Goal: Find specific page/section: Find specific page/section

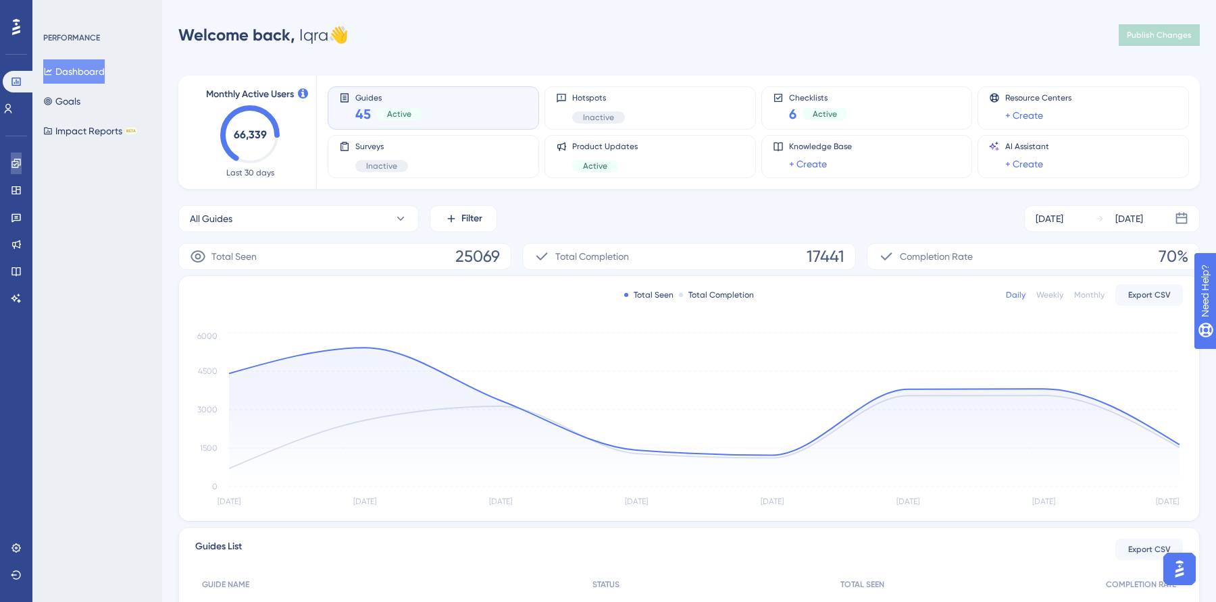
click at [13, 165] on icon at bounding box center [16, 163] width 11 height 11
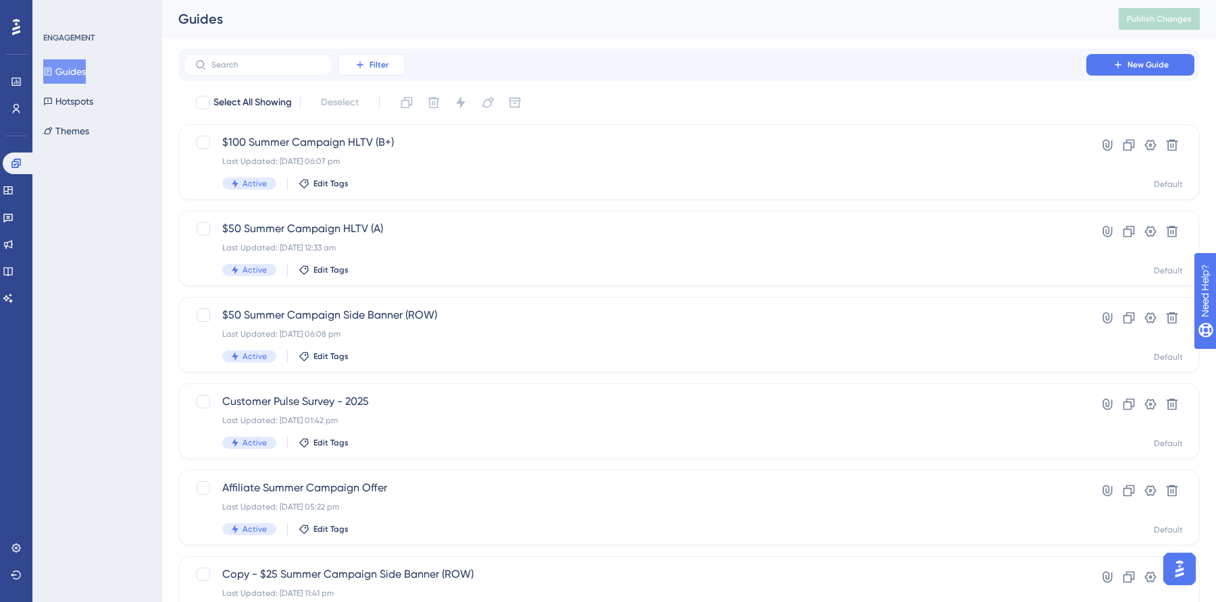
click at [367, 67] on button "Filter" at bounding box center [372, 65] width 68 height 22
click at [387, 191] on div "Status Status" at bounding box center [384, 184] width 55 height 27
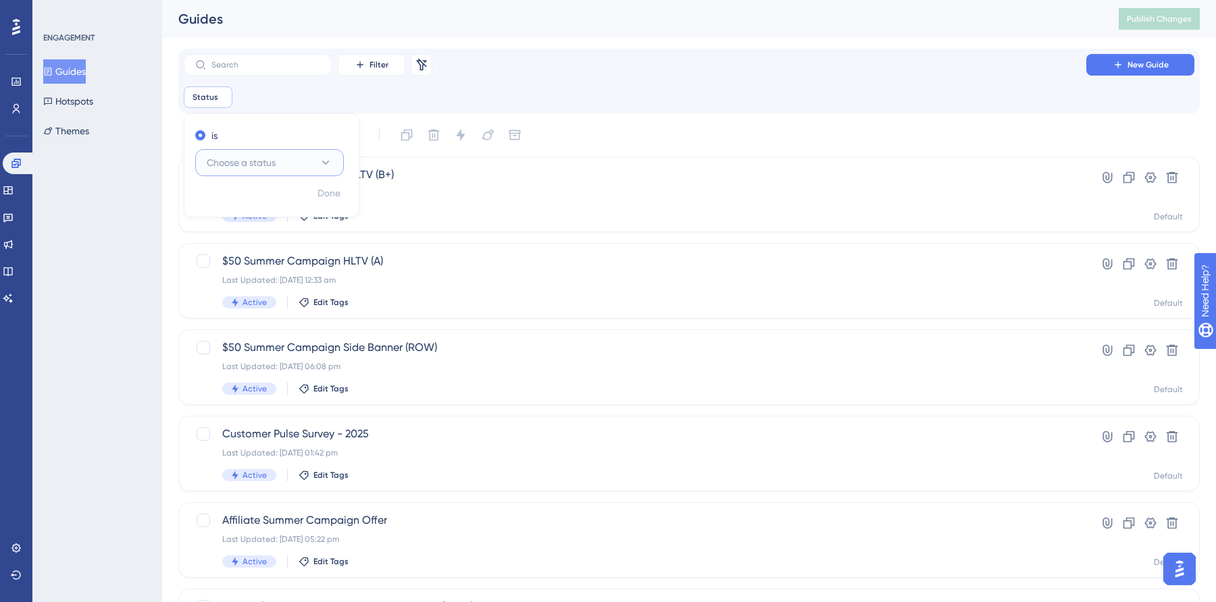
click at [251, 172] on button "Choose a status" at bounding box center [269, 162] width 149 height 27
click at [255, 196] on div "✨ Save My Spot!✨" at bounding box center [609, 279] width 1216 height 602
click at [253, 205] on div "✨ Save My Spot!✨" at bounding box center [609, 279] width 1216 height 602
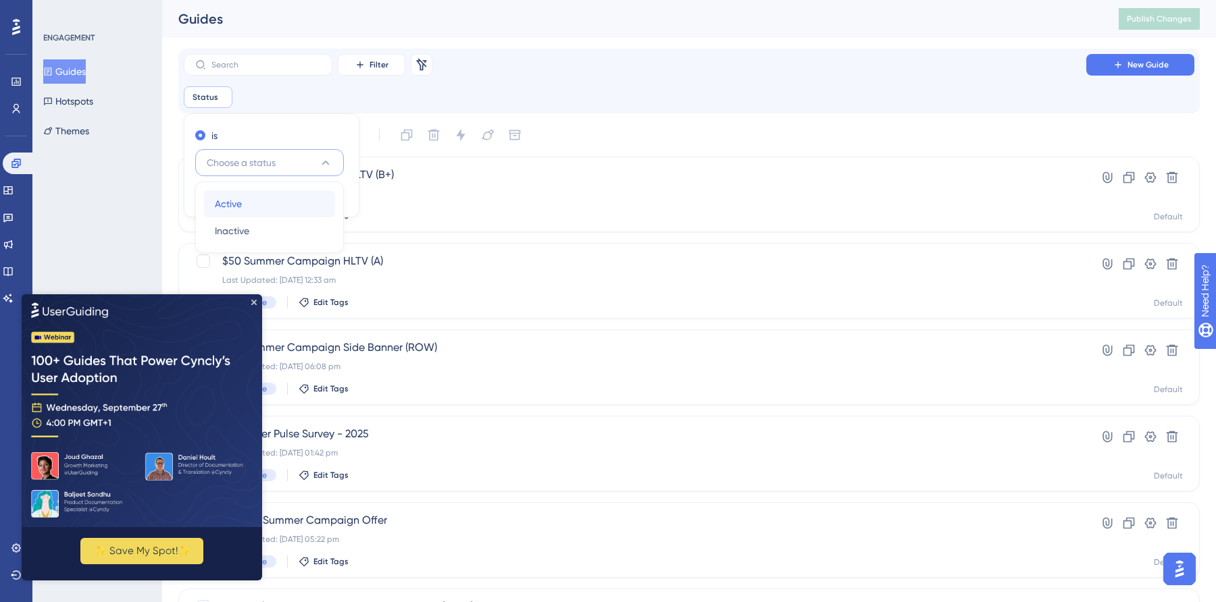
click at [222, 207] on span "Active" at bounding box center [228, 204] width 27 height 16
click at [329, 191] on span "Done" at bounding box center [328, 194] width 23 height 16
click at [254, 301] on icon "Close Preview" at bounding box center [253, 301] width 5 height 5
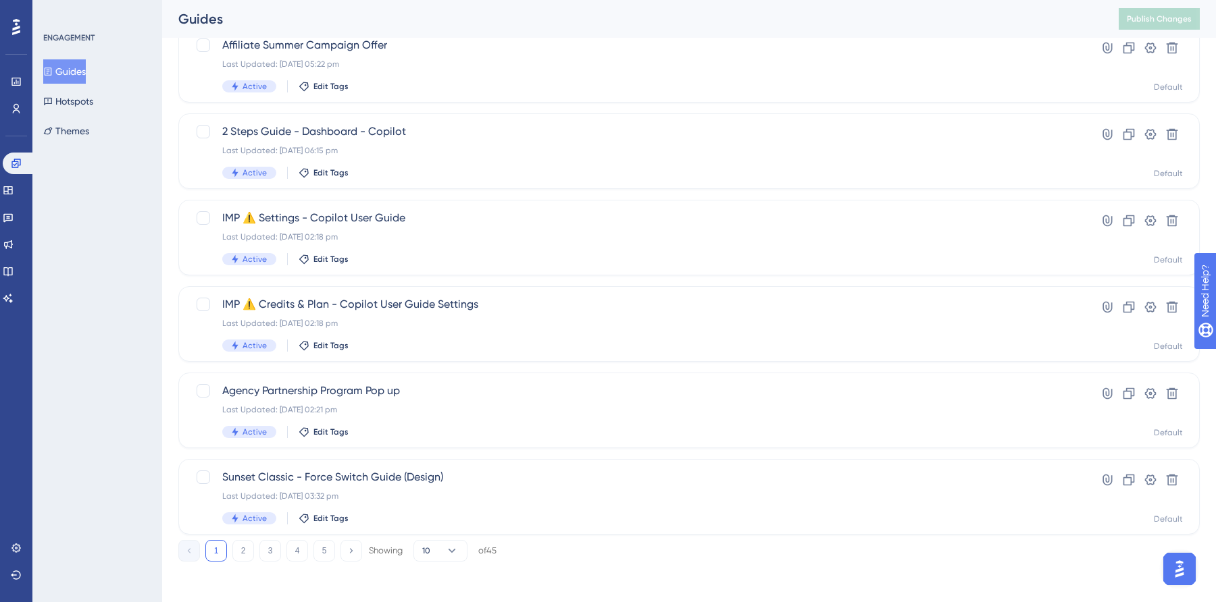
scroll to position [478, 0]
click at [244, 551] on button "2" at bounding box center [243, 549] width 22 height 22
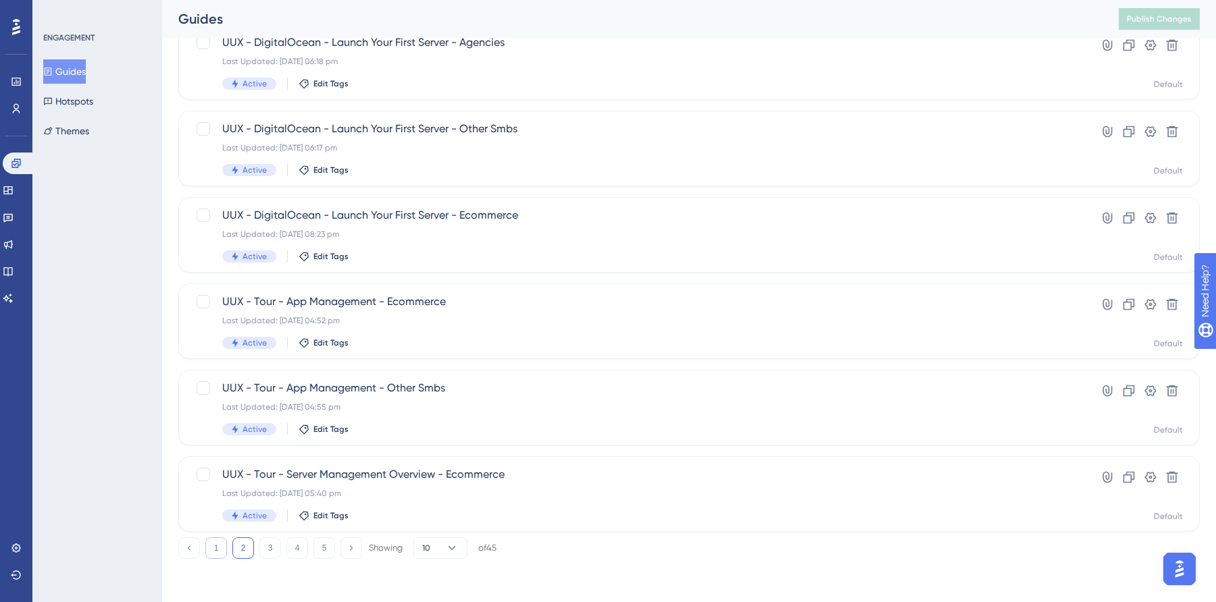
click at [222, 547] on button "1" at bounding box center [216, 549] width 22 height 22
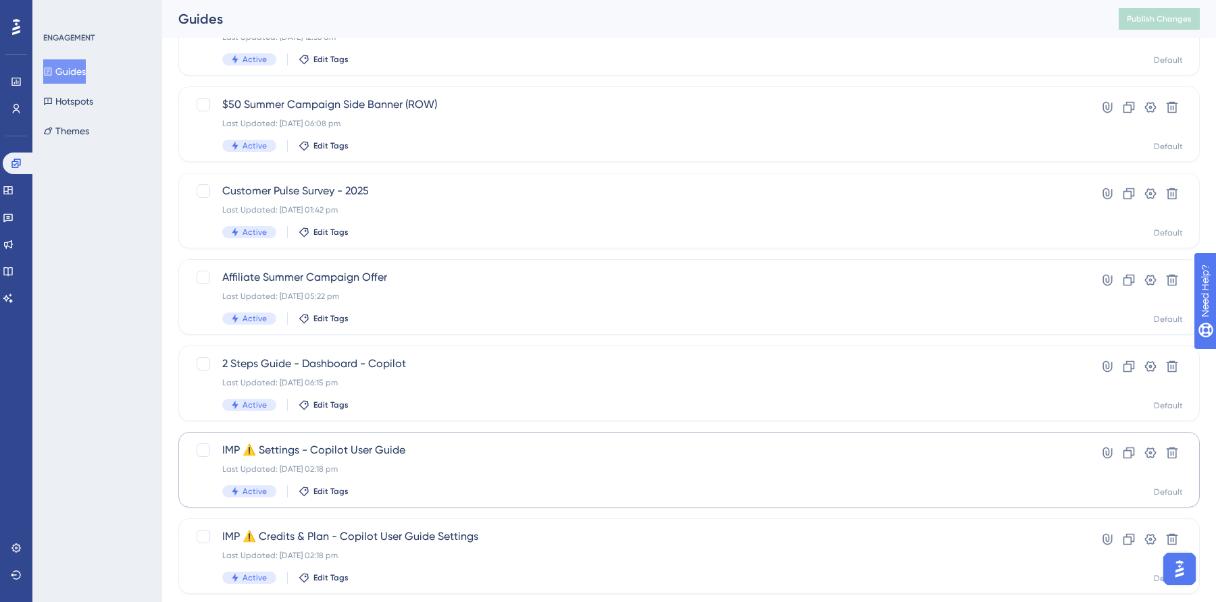
scroll to position [248, 0]
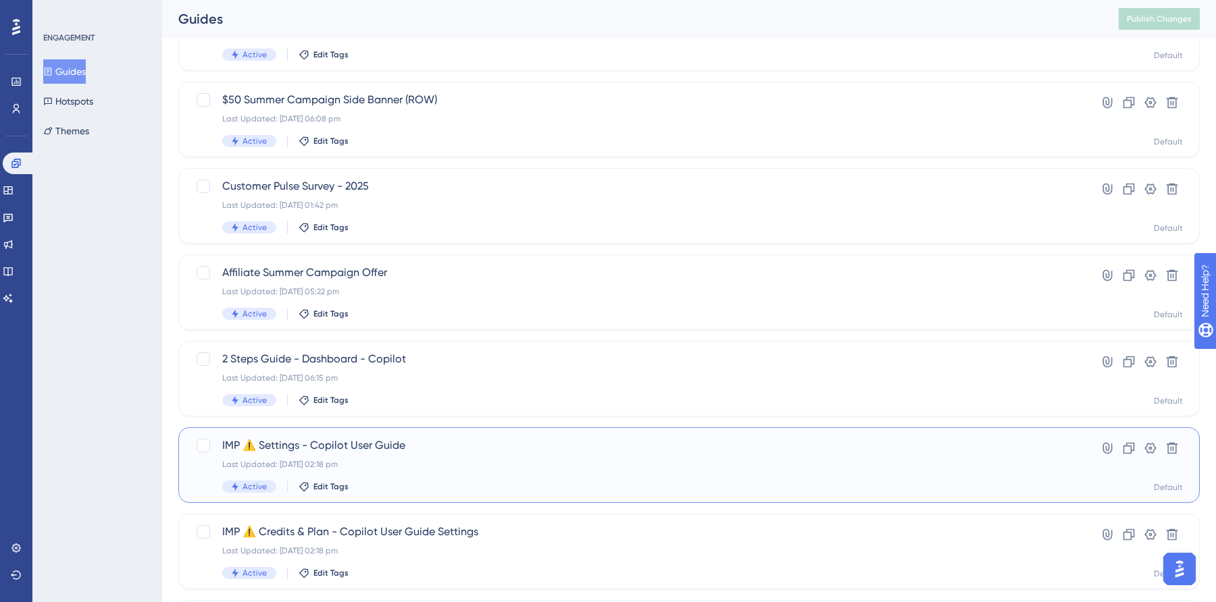
click at [391, 443] on span "IMP ⚠️ Settings - Copilot User Guide" at bounding box center [634, 446] width 825 height 16
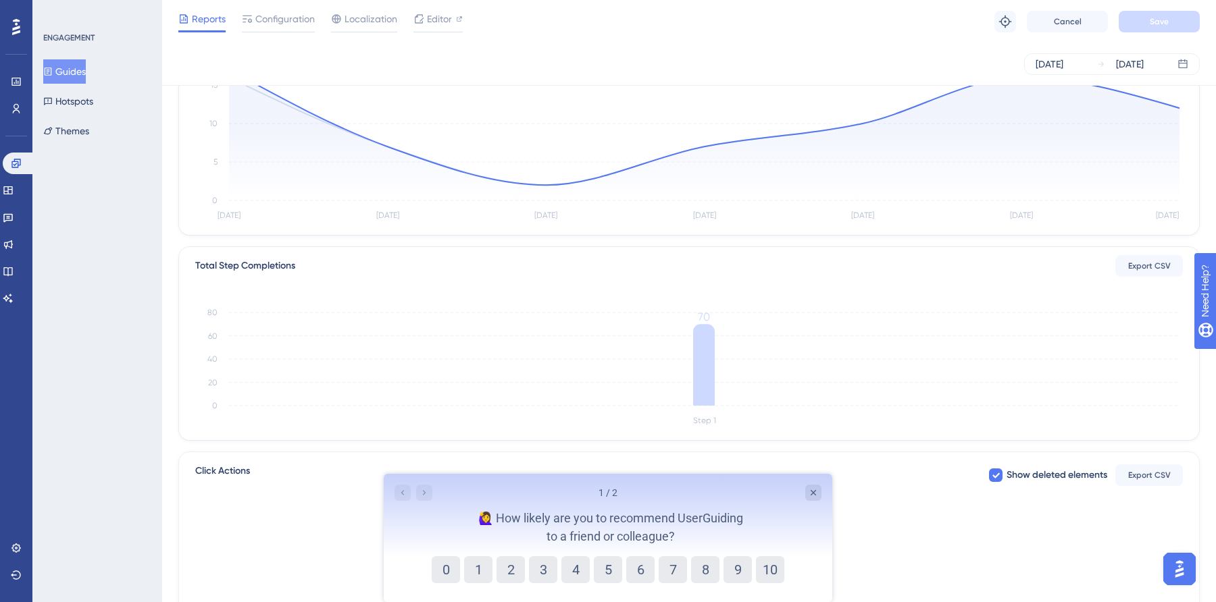
scroll to position [218, 0]
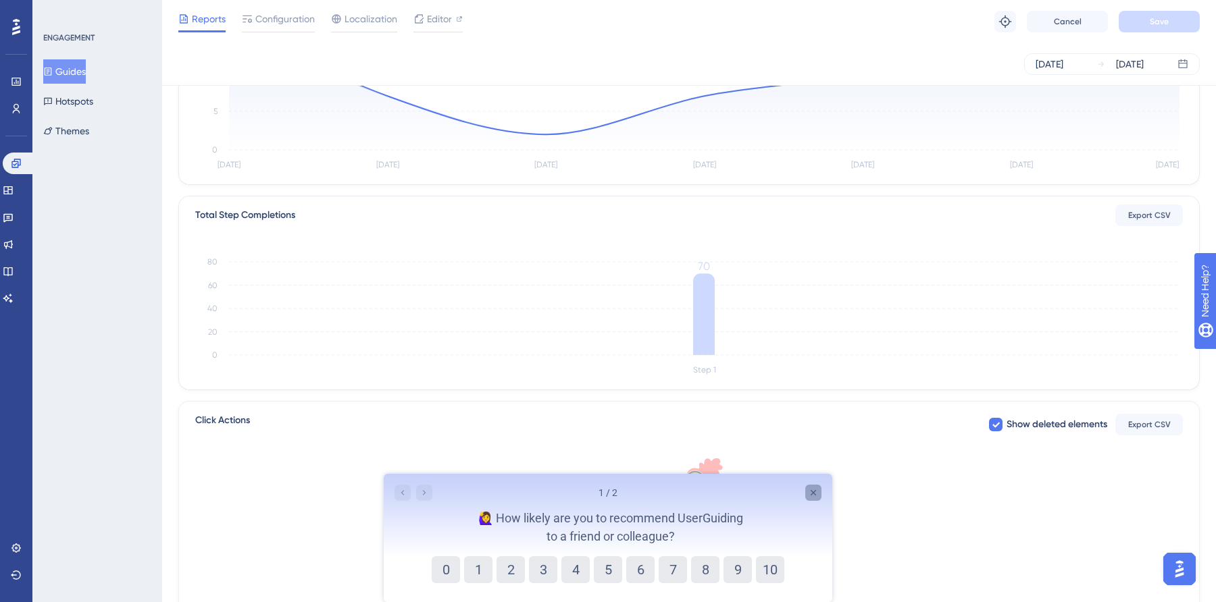
click at [816, 490] on icon "Close survey" at bounding box center [813, 493] width 11 height 11
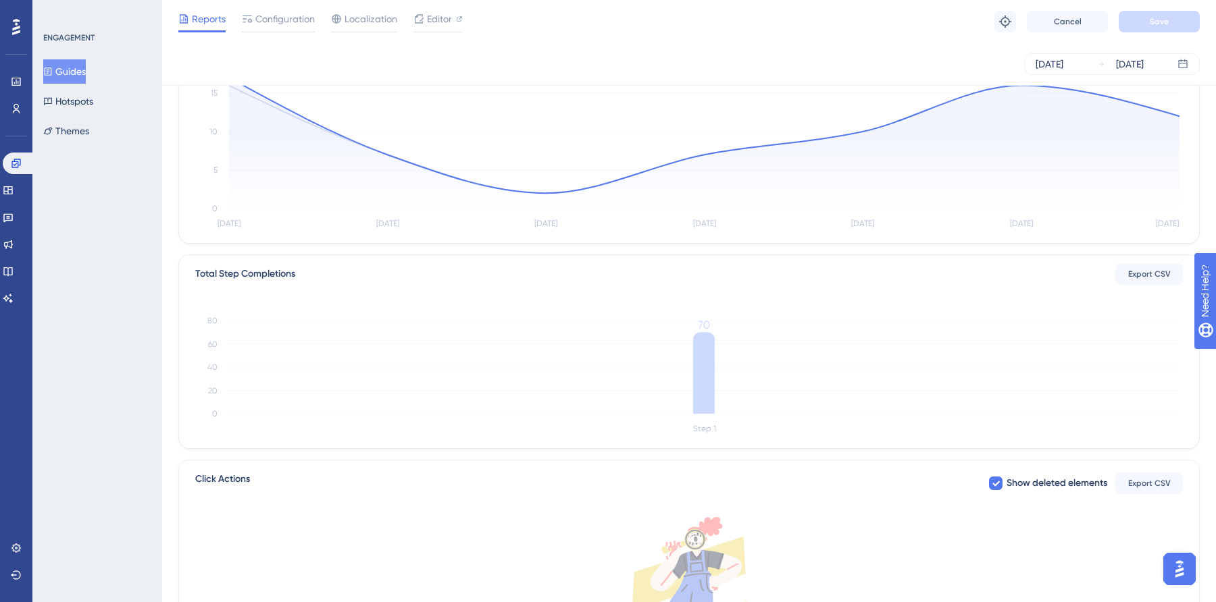
scroll to position [0, 0]
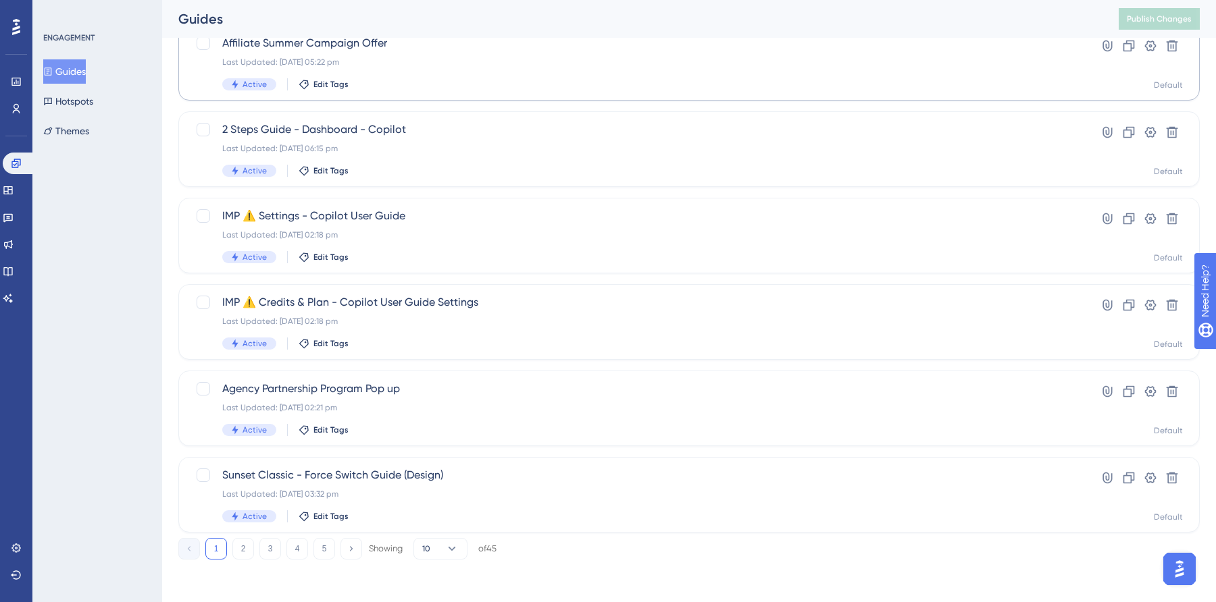
scroll to position [478, 0]
click at [250, 546] on button "2" at bounding box center [243, 549] width 22 height 22
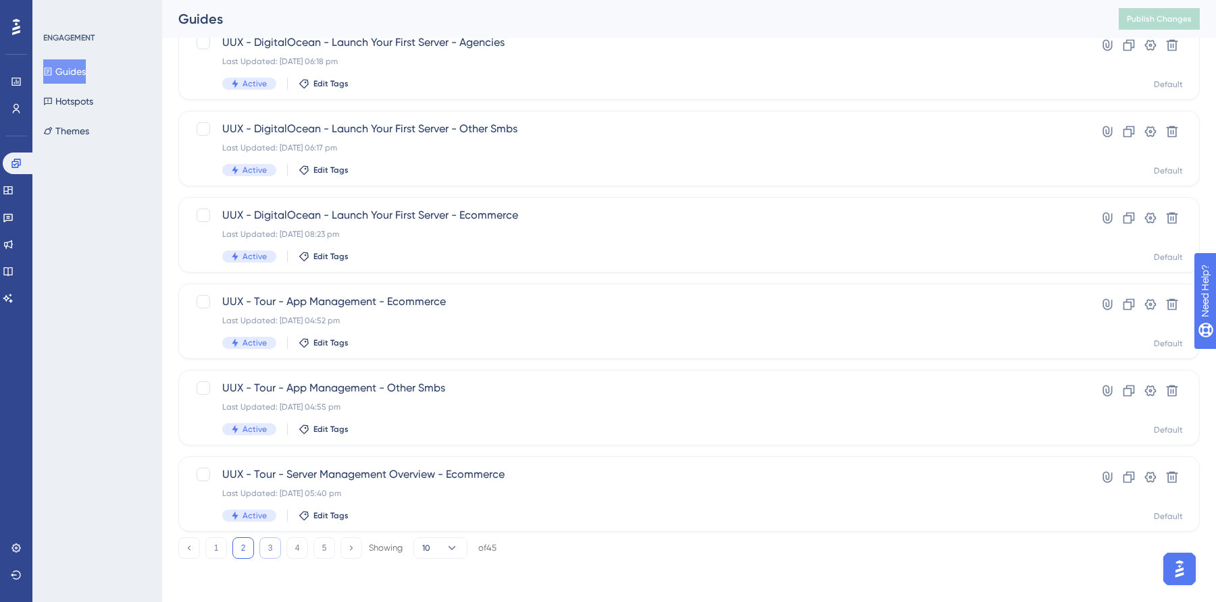
click at [274, 547] on button "3" at bounding box center [270, 549] width 22 height 22
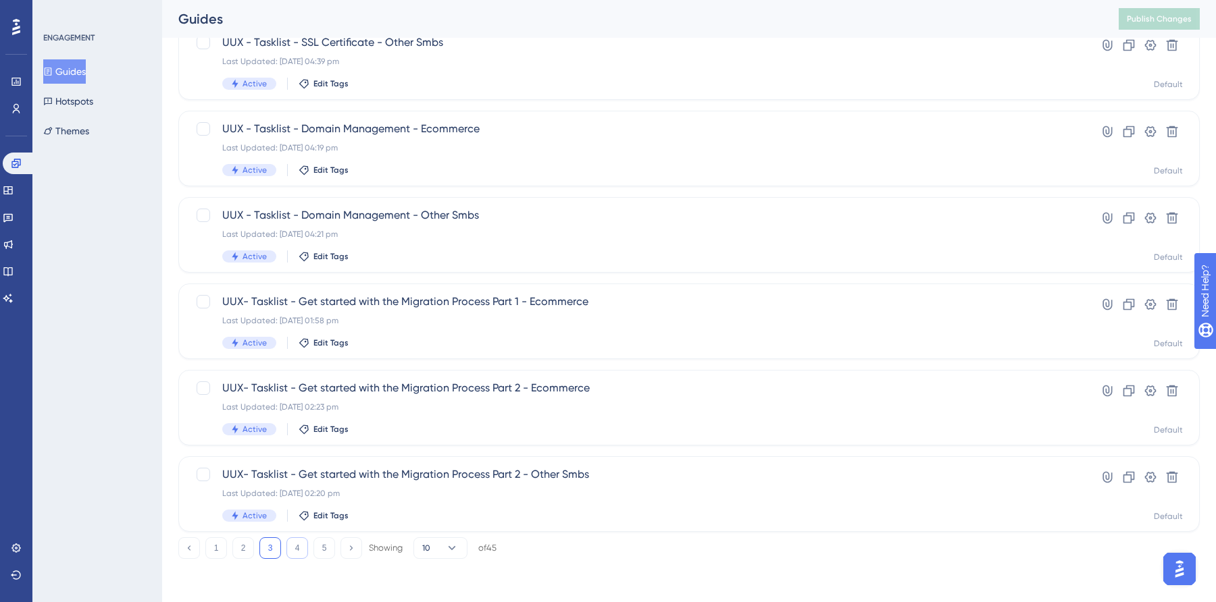
click at [293, 555] on button "4" at bounding box center [297, 549] width 22 height 22
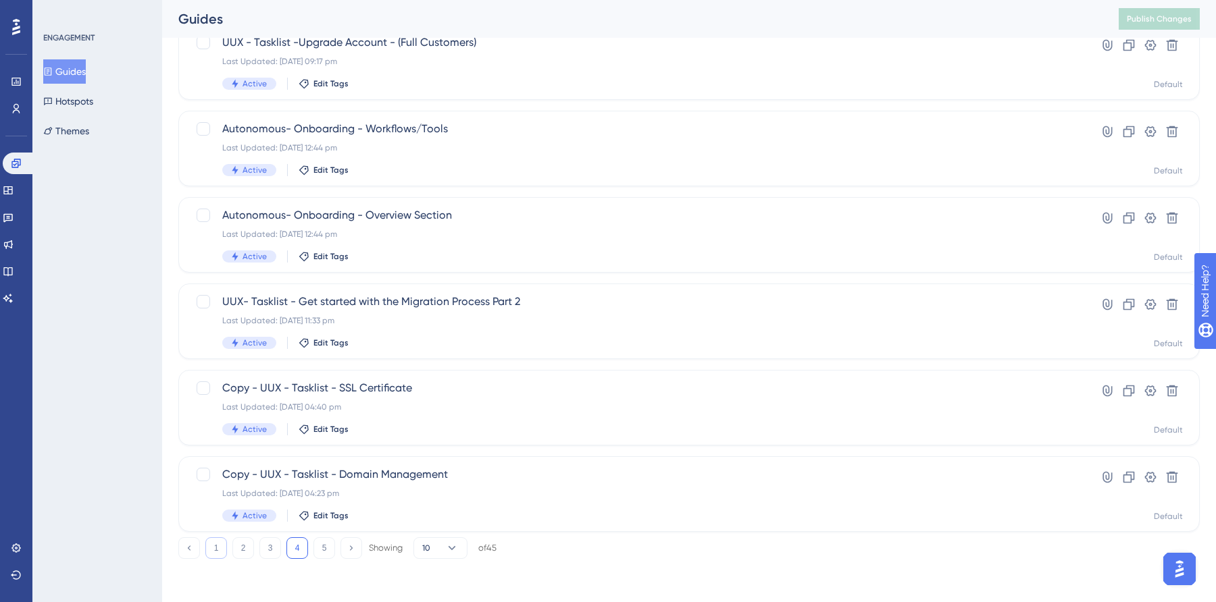
click at [219, 547] on button "1" at bounding box center [216, 549] width 22 height 22
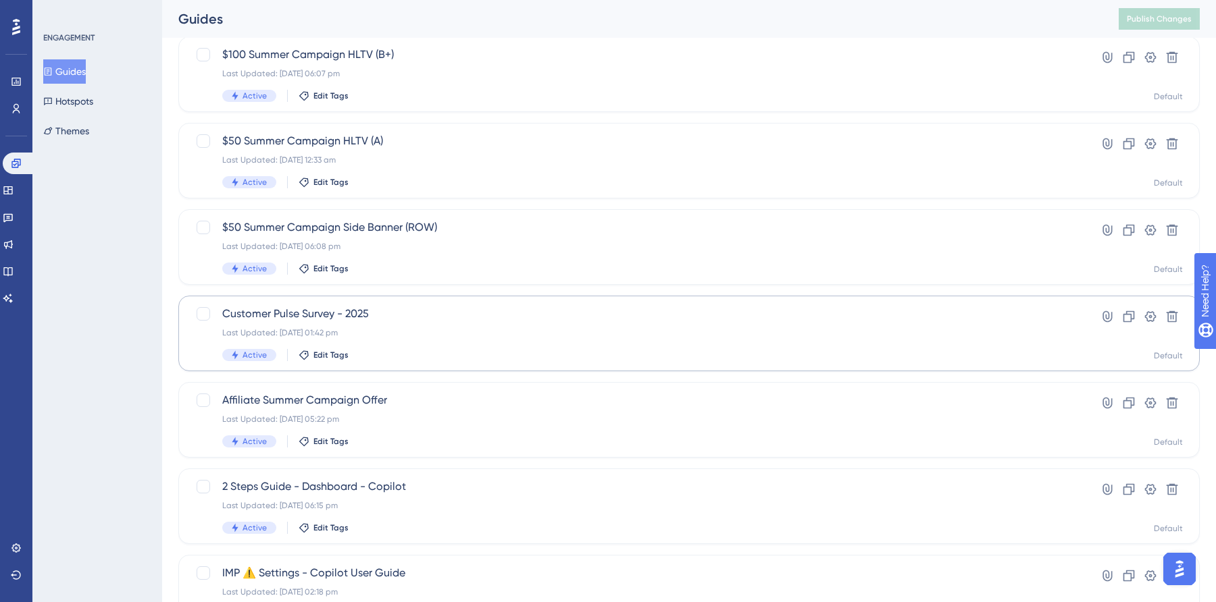
scroll to position [126, 0]
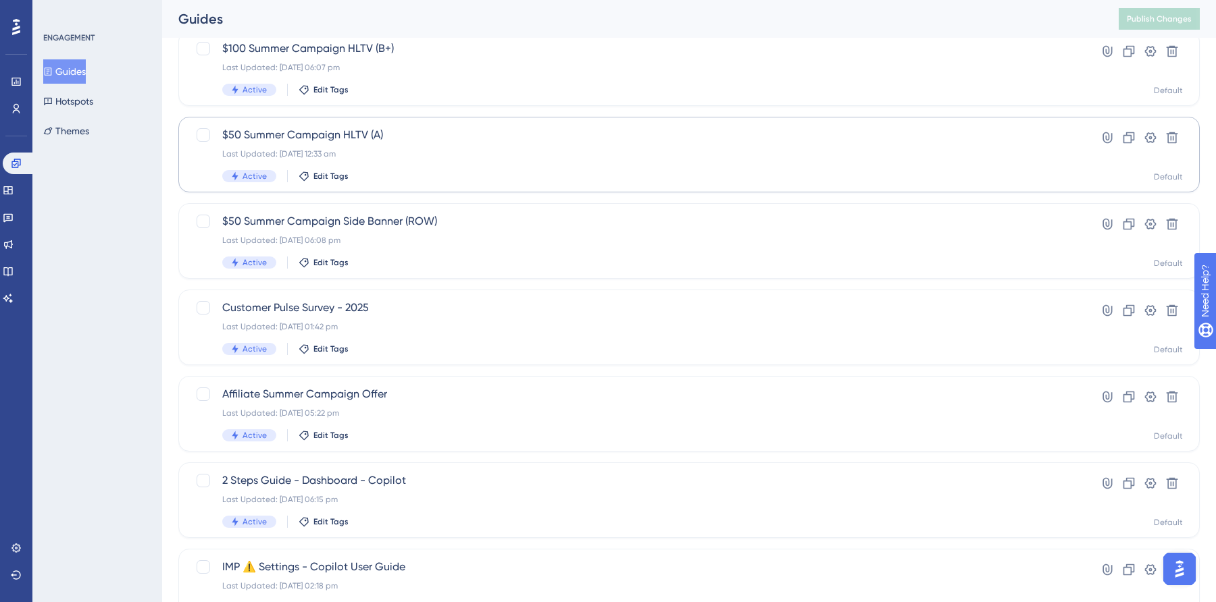
click at [342, 136] on span "$50 Summer Campaign HLTV (A)" at bounding box center [634, 135] width 825 height 16
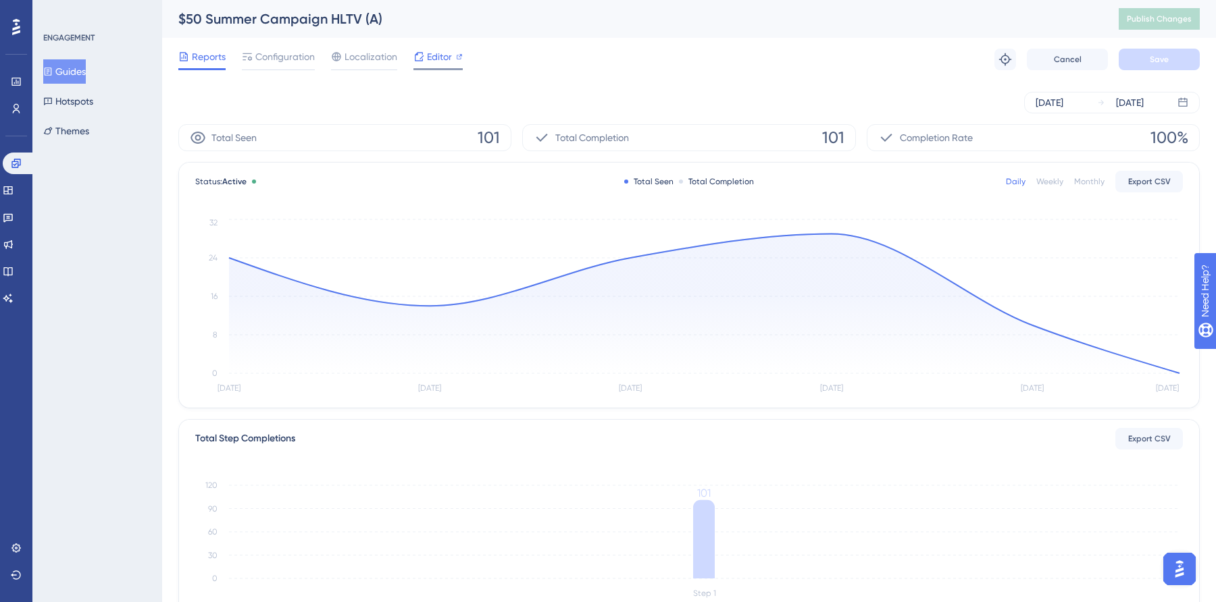
click at [427, 60] on span "Editor" at bounding box center [439, 57] width 25 height 16
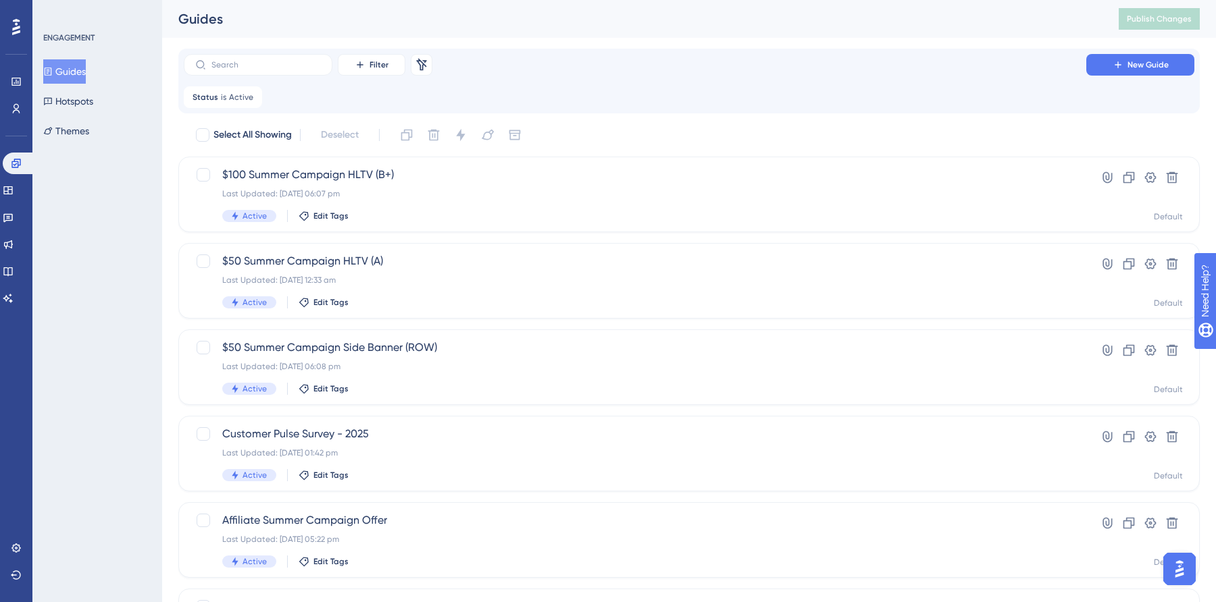
scroll to position [126, 0]
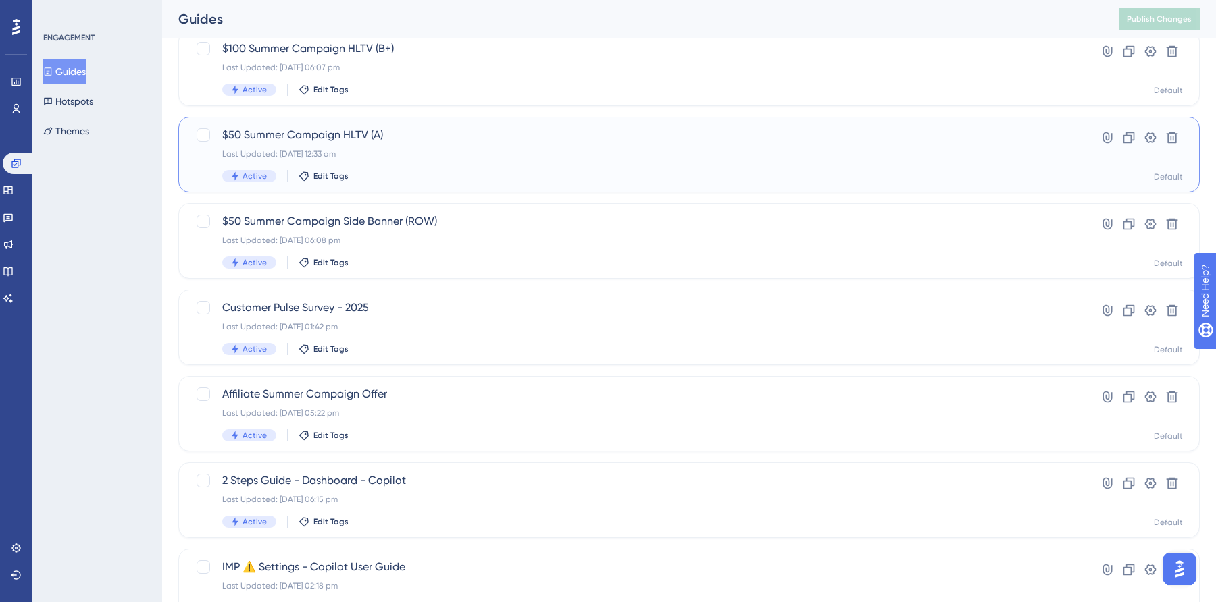
click at [367, 135] on span "$50 Summer Campaign HLTV (A)" at bounding box center [634, 135] width 825 height 16
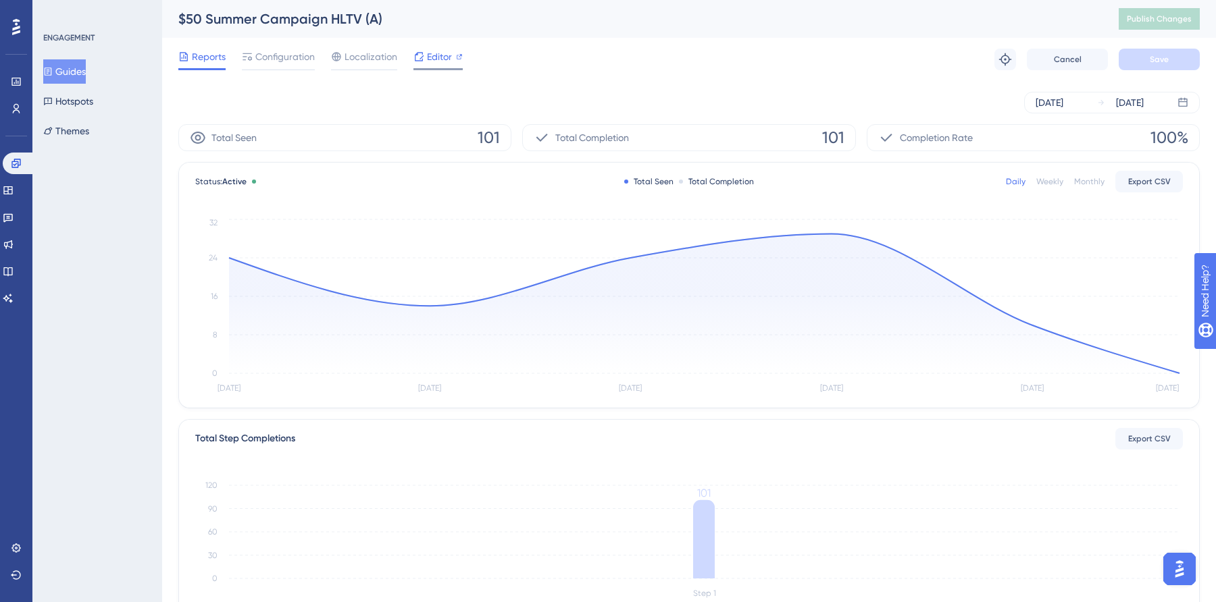
click at [427, 63] on span "Editor" at bounding box center [439, 57] width 25 height 16
click at [13, 38] on div "Performance Users" at bounding box center [16, 79] width 22 height 82
click at [19, 22] on icon at bounding box center [16, 27] width 8 height 18
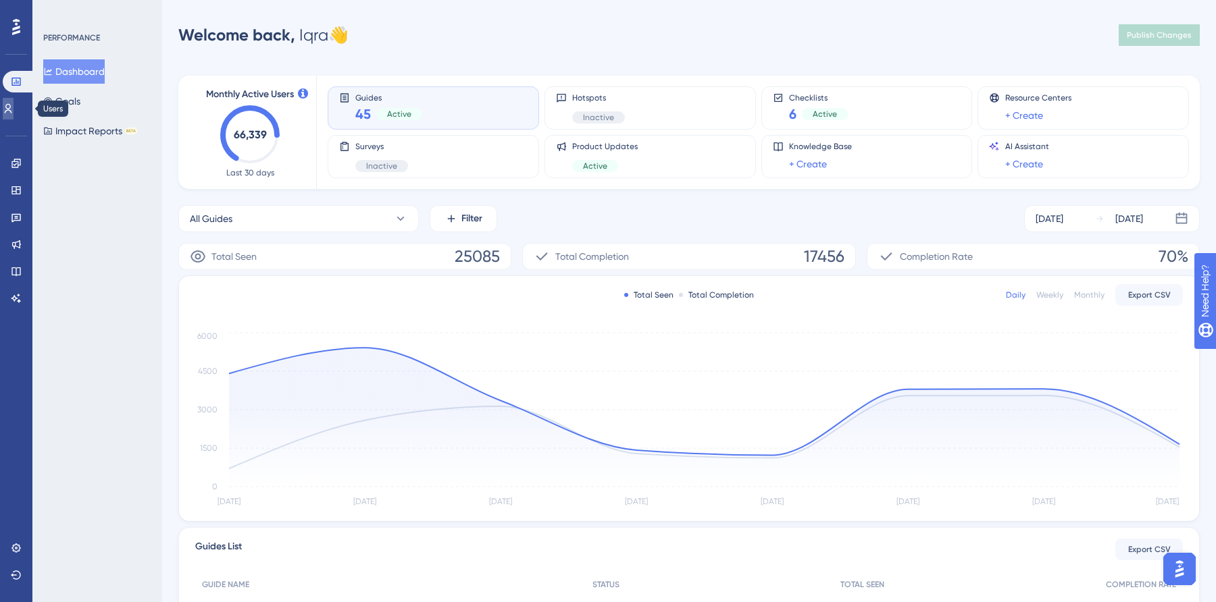
click at [14, 109] on icon at bounding box center [8, 108] width 11 height 11
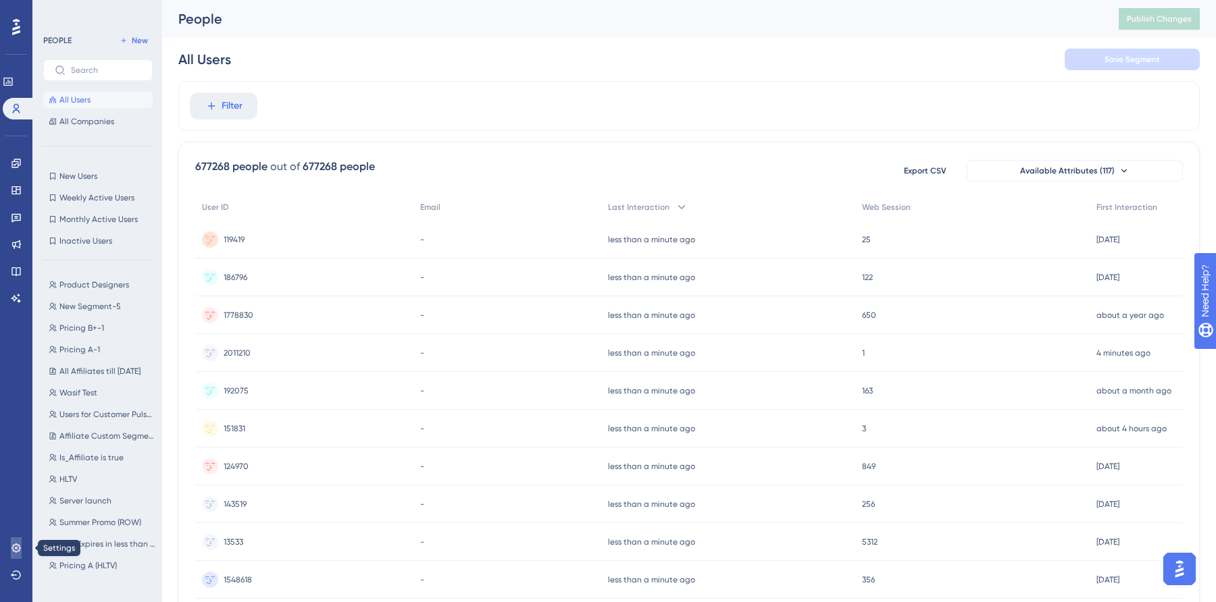
click at [18, 558] on link at bounding box center [16, 549] width 11 height 22
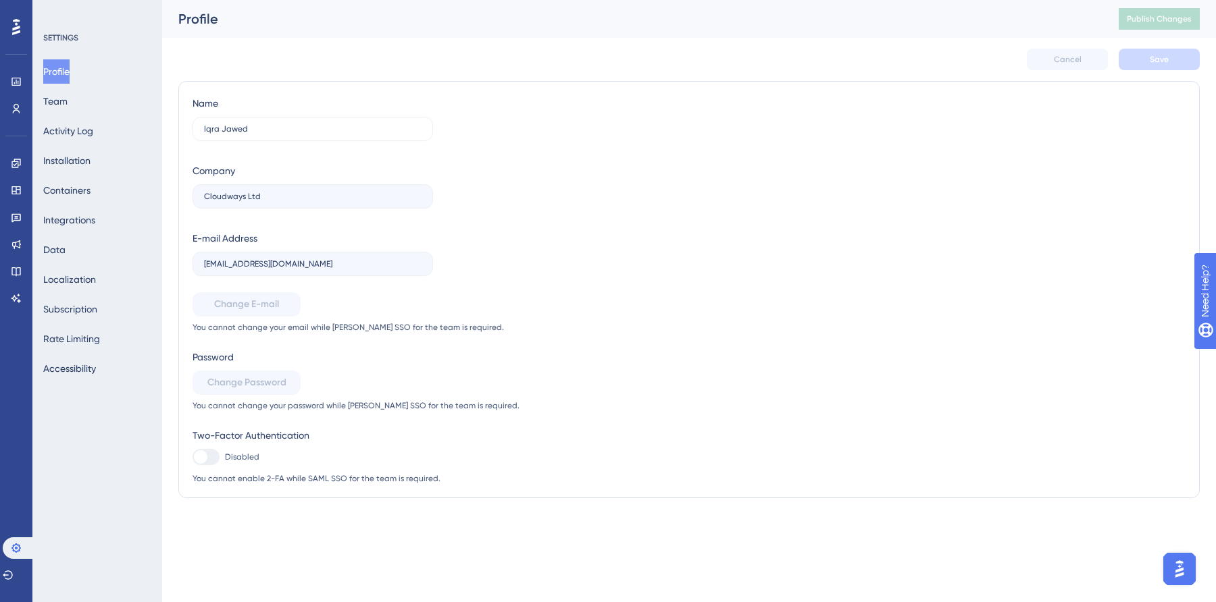
click at [111, 137] on div "Profile Team Activity Log Installation Containers Integrations Data Localizatio…" at bounding box center [97, 219] width 109 height 321
click at [81, 134] on button "Activity Log" at bounding box center [68, 131] width 50 height 24
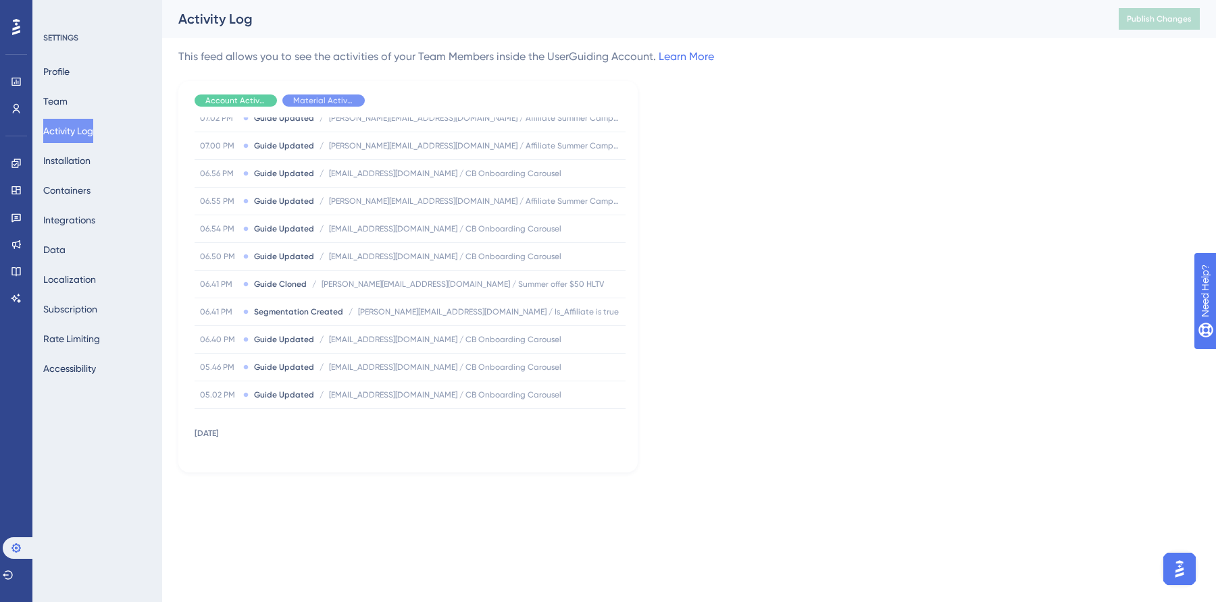
scroll to position [3791, 0]
click at [12, 159] on icon at bounding box center [16, 163] width 11 height 11
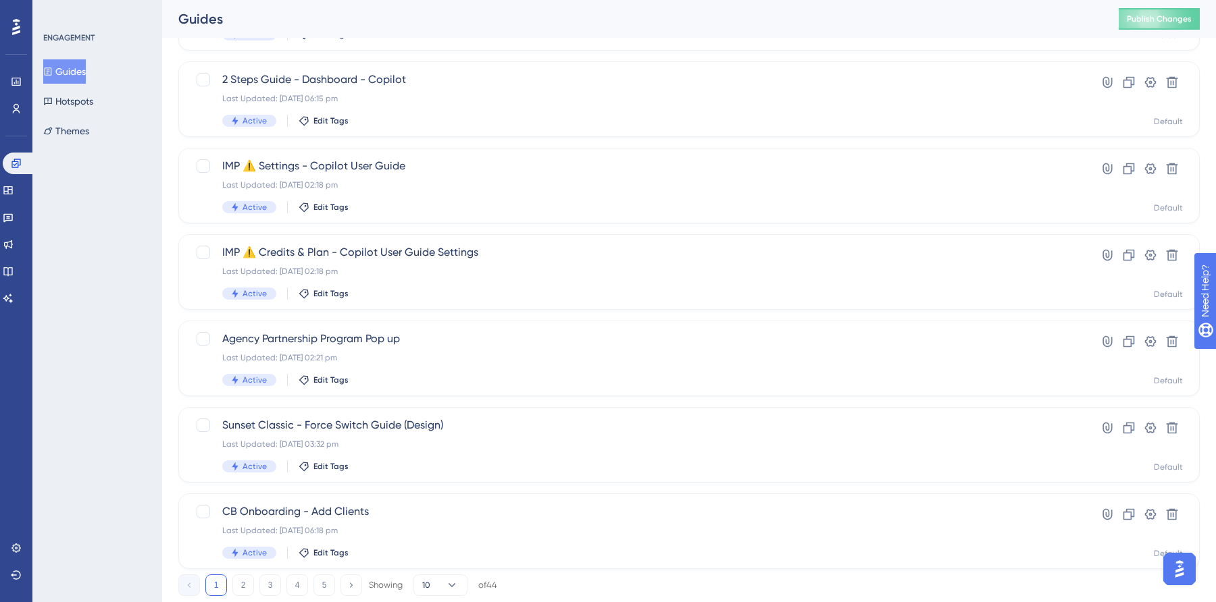
scroll to position [463, 0]
